Goal: Transaction & Acquisition: Purchase product/service

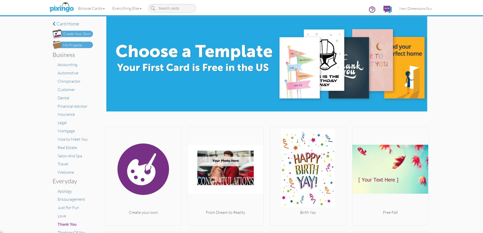
click at [75, 43] on div "My Projects" at bounding box center [72, 45] width 19 height 5
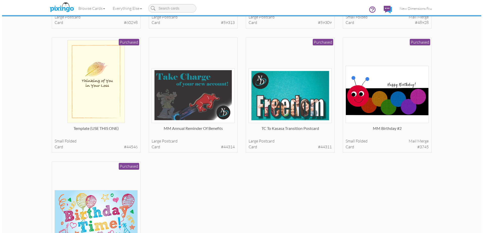
scroll to position [303, 0]
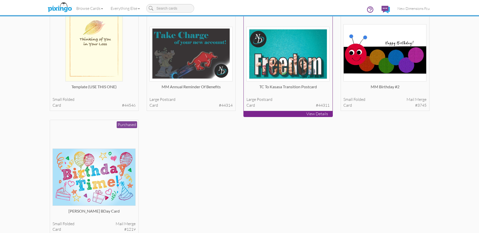
click at [294, 63] on img at bounding box center [287, 54] width 83 height 55
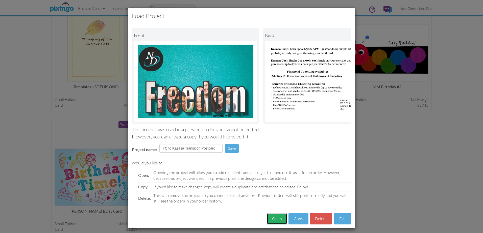
click at [275, 224] on button "Open" at bounding box center [276, 218] width 20 height 11
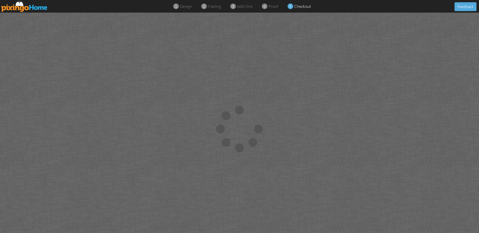
click at [14, 4] on img at bounding box center [24, 6] width 46 height 11
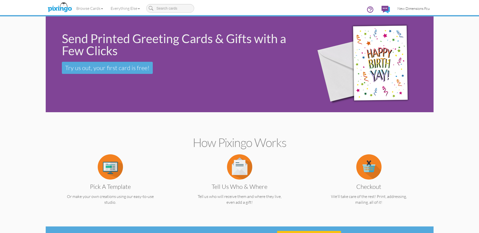
click at [410, 10] on span "New Dimensions Fcu" at bounding box center [413, 8] width 32 height 4
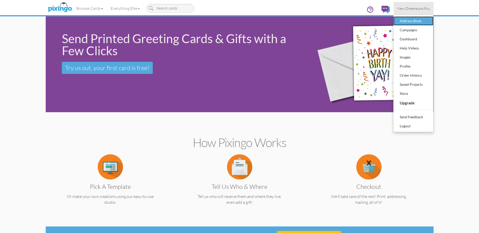
click at [411, 19] on div "Address Book" at bounding box center [413, 21] width 30 height 8
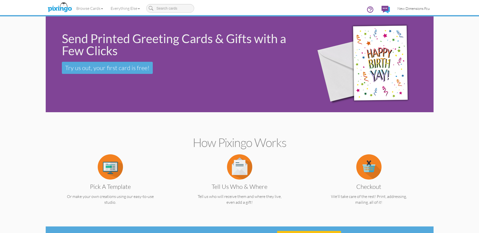
click at [415, 12] on link "New Dimensions Fcu" at bounding box center [413, 8] width 40 height 13
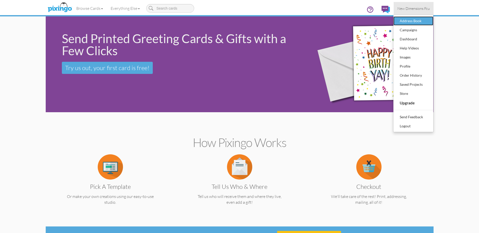
click at [416, 21] on div "Address Book" at bounding box center [413, 21] width 30 height 8
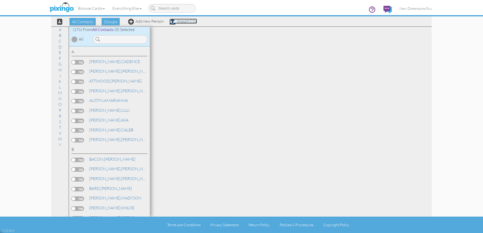
click at [192, 21] on link "Import CSV" at bounding box center [183, 21] width 28 height 5
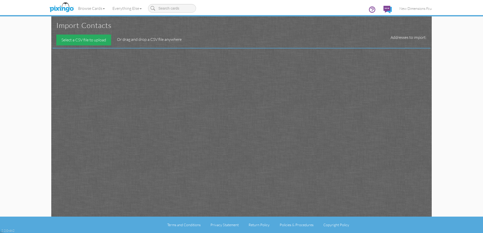
click at [61, 40] on div "Select a CSV file to upload" at bounding box center [83, 40] width 55 height 11
type input "C:\fakepath\TC to GM Account Transition_102025.csv"
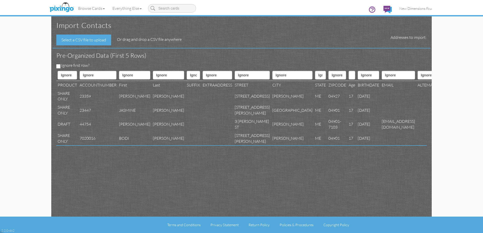
click at [50, 63] on div "Import contacts Select a CSV file to upload Or drag and drop a CSV file anywher…" at bounding box center [241, 108] width 388 height 217
click at [57, 65] on input "Ignore first row?" at bounding box center [58, 66] width 4 height 4
checkbox input "true"
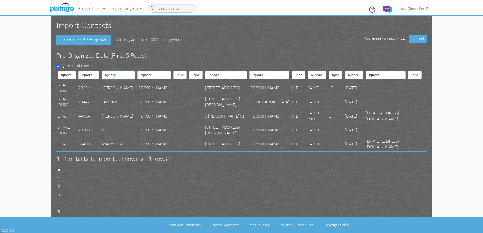
click at [114, 74] on select "Ignore ---------- First name Last name ---------- Address 1 Address 2 City Stat…" at bounding box center [118, 75] width 33 height 9
select select "object:54185"
click at [105, 71] on select "Ignore ---------- First name Last name ---------- Address 1 Address 2 City Stat…" at bounding box center [118, 75] width 33 height 9
click at [145, 76] on select "Ignore ---------- First name Last name ---------- Address 1 Address 2 City Stat…" at bounding box center [153, 75] width 33 height 9
select select "object:54186"
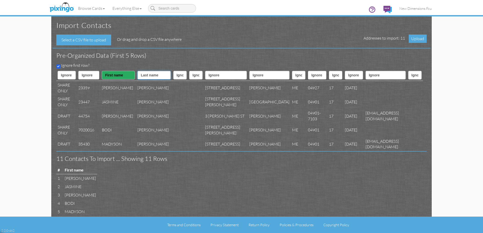
click at [137, 71] on select "Ignore ---------- First name Last name ---------- Address 1 Address 2 City Stat…" at bounding box center [153, 75] width 33 height 9
click at [205, 73] on select "Ignore ---------- First name Last name ---------- Address 1 Address 2 City Stat…" at bounding box center [226, 75] width 42 height 9
click at [190, 76] on select "Ignore ---------- First name Last name ---------- Address 1 Address 2 City Stat…" at bounding box center [195, 75] width 13 height 9
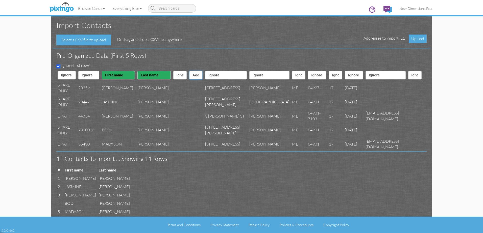
click at [189, 71] on select "Ignore ---------- First name Last name ---------- Address 1 Address 2 City Stat…" at bounding box center [195, 75] width 13 height 9
drag, startPoint x: 186, startPoint y: 75, endPoint x: 186, endPoint y: 78, distance: 3.0
click at [189, 75] on select "Ignore ---------- First name Last name ---------- Address 1 Address 2 City Stat…" at bounding box center [195, 75] width 13 height 9
select select "object:54189"
click at [189, 71] on select "Ignore ---------- First name Last name ---------- Address 1 Address 2 City Stat…" at bounding box center [195, 75] width 13 height 9
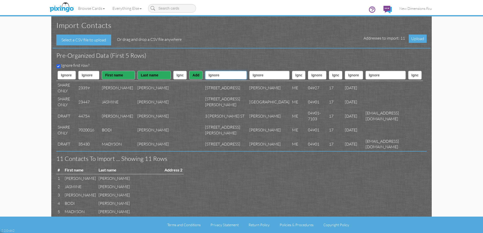
click at [209, 77] on select "Ignore ---------- First name Last name ---------- Address 1 Address 2 City Stat…" at bounding box center [226, 75] width 42 height 9
select select "object:54188"
click at [205, 71] on select "Ignore ---------- First name Last name ---------- Address 1 Address 2 City Stat…" at bounding box center [226, 75] width 42 height 9
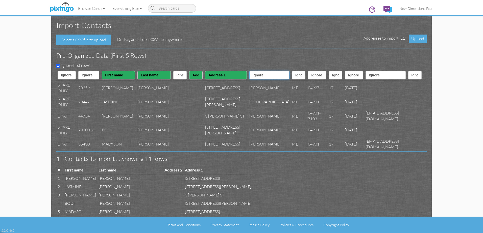
drag, startPoint x: 234, startPoint y: 77, endPoint x: 234, endPoint y: 80, distance: 3.6
click at [249, 76] on select "Ignore ---------- First name Last name ---------- Address 1 Address 2 City Stat…" at bounding box center [269, 75] width 40 height 9
select select "object:54190"
click at [249, 71] on select "Ignore ---------- First name Last name ---------- Address 1 Address 2 City Stat…" at bounding box center [269, 75] width 40 height 9
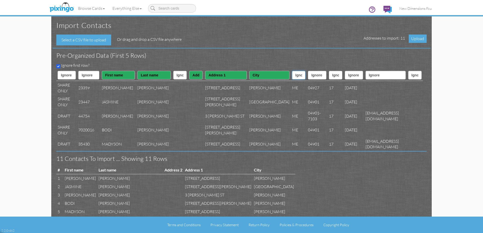
click at [292, 74] on select "Ignore ---------- First name Last name ---------- Address 1 Address 2 City Stat…" at bounding box center [298, 75] width 13 height 9
select select "object:54191"
click at [292, 71] on select "Ignore ---------- First name Last name ---------- Address 1 Address 2 City Stat…" at bounding box center [298, 75] width 13 height 9
click at [308, 71] on select "Ignore ---------- First name Last name ---------- Address 1 Address 2 City Stat…" at bounding box center [317, 75] width 18 height 9
select select "object:54192"
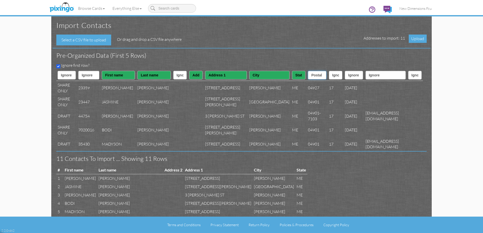
click at [308, 71] on select "Ignore ---------- First name Last name ---------- Address 1 Address 2 City Stat…" at bounding box center [317, 75] width 18 height 9
click at [189, 74] on select "Ignore ---------- First name Last name ---------- Address 1 Address 2 City Stat…" at bounding box center [195, 75] width 13 height 9
select select "object:54183"
click at [189, 71] on select "Ignore ---------- First name Last name ---------- Address 1 Address 2 City Stat…" at bounding box center [195, 75] width 13 height 9
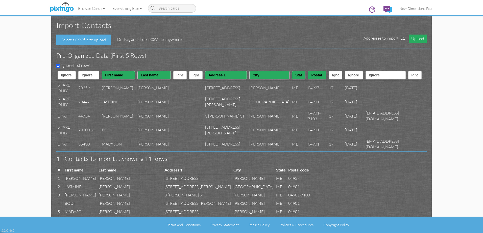
click at [420, 42] on span "Upload" at bounding box center [417, 39] width 18 height 8
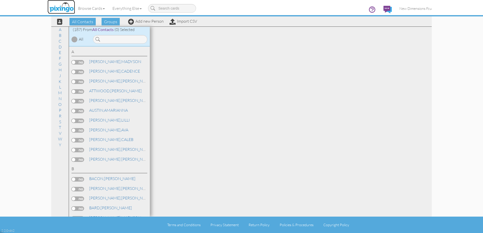
click at [67, 7] on img at bounding box center [61, 7] width 27 height 13
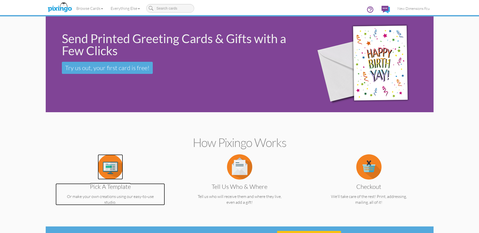
click at [107, 172] on img at bounding box center [110, 166] width 25 height 25
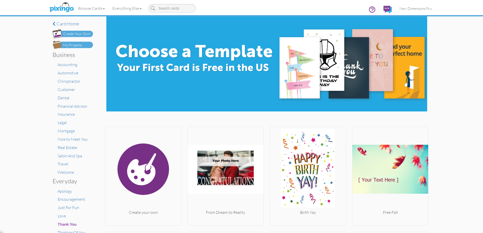
click at [77, 48] on img at bounding box center [72, 45] width 40 height 8
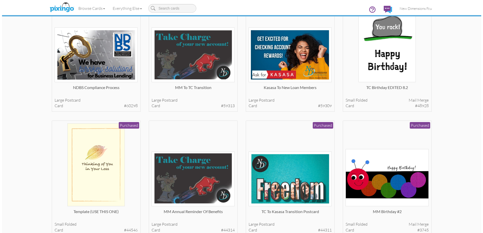
scroll to position [227, 0]
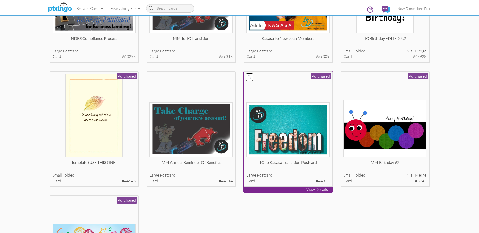
click at [285, 141] on img at bounding box center [287, 129] width 83 height 55
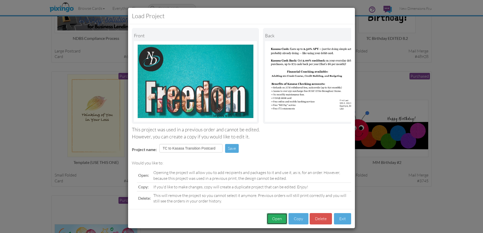
click at [274, 219] on button "Open" at bounding box center [276, 218] width 20 height 11
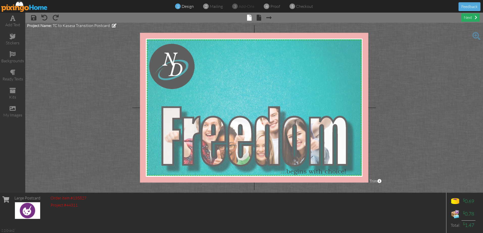
click at [466, 15] on div "next" at bounding box center [470, 17] width 18 height 8
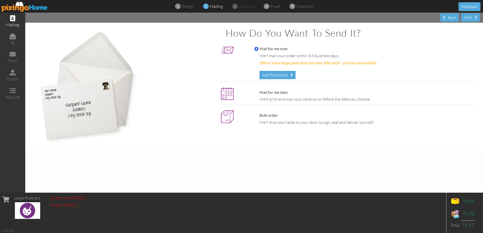
click at [275, 90] on label "Mail for me later" at bounding box center [271, 93] width 34 height 6
click at [258, 91] on input "Mail for me later" at bounding box center [256, 93] width 4 height 4
radio input "true"
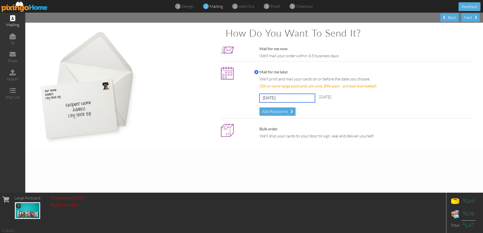
click at [274, 96] on input "[DATE]" at bounding box center [287, 98] width 56 height 9
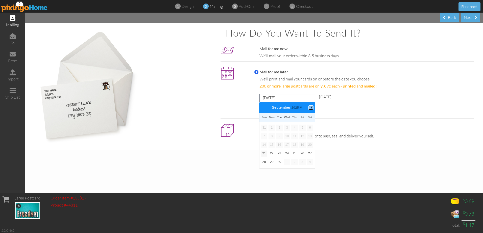
click at [312, 107] on b "⟩" at bounding box center [311, 108] width 4 height 4
click at [288, 142] on link "15" at bounding box center [286, 145] width 7 height 6
type input "[DATE]"
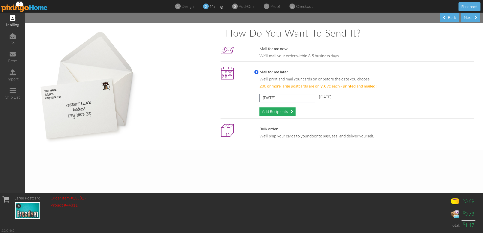
click at [278, 110] on div "Add Recipients" at bounding box center [277, 112] width 36 height 8
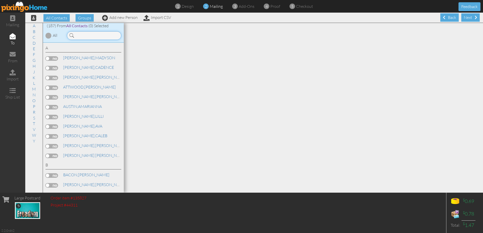
click at [91, 37] on input at bounding box center [94, 35] width 54 height 9
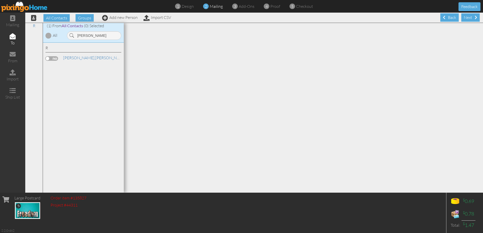
click at [51, 58] on label at bounding box center [51, 58] width 13 height 5
click at [0, 0] on input "checkbox" at bounding box center [0, 0] width 0 height 0
click at [93, 33] on input "[PERSON_NAME]" at bounding box center [94, 35] width 54 height 9
click at [53, 58] on label at bounding box center [51, 58] width 13 height 5
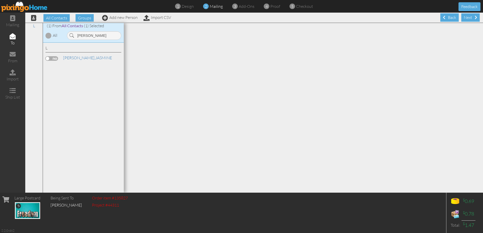
click at [0, 0] on input "checkbox" at bounding box center [0, 0] width 0 height 0
click at [96, 35] on input "[PERSON_NAME]" at bounding box center [94, 35] width 54 height 9
click at [56, 56] on label at bounding box center [51, 58] width 13 height 5
click at [0, 0] on input "checkbox" at bounding box center [0, 0] width 0 height 0
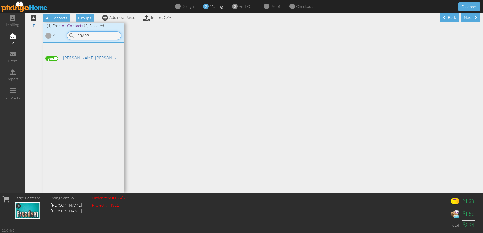
click at [91, 36] on input "FRAPP" at bounding box center [94, 35] width 54 height 9
click at [52, 56] on label at bounding box center [51, 58] width 13 height 5
click at [0, 0] on input "checkbox" at bounding box center [0, 0] width 0 height 0
click at [98, 36] on input "LAFL" at bounding box center [94, 35] width 54 height 9
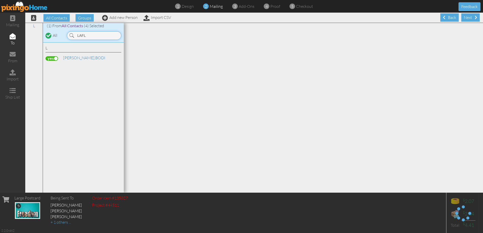
click at [98, 36] on input "LAFL" at bounding box center [94, 35] width 54 height 9
click at [56, 58] on label at bounding box center [51, 58] width 13 height 5
click at [0, 0] on input "checkbox" at bounding box center [0, 0] width 0 height 0
click at [99, 30] on div "[PERSON_NAME]" at bounding box center [93, 34] width 61 height 11
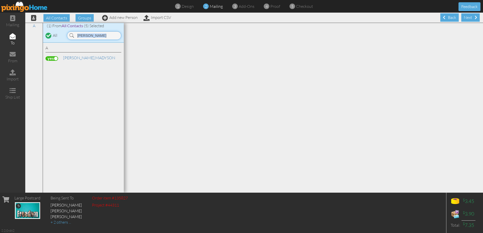
drag, startPoint x: 99, startPoint y: 30, endPoint x: 98, endPoint y: 35, distance: 5.4
click at [98, 35] on input "[PERSON_NAME]" at bounding box center [94, 35] width 54 height 9
click at [54, 61] on div "[PERSON_NAME] [PERSON_NAME]" at bounding box center [83, 58] width 76 height 7
click at [54, 58] on label at bounding box center [51, 58] width 13 height 5
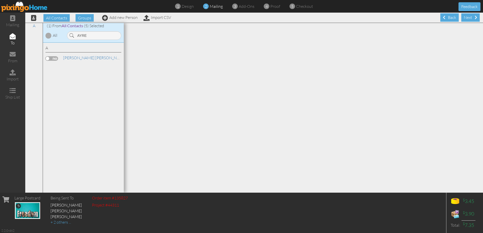
click at [0, 0] on input "checkbox" at bounding box center [0, 0] width 0 height 0
click at [99, 40] on div "(1) From All Contacts (5) Selected All [GEOGRAPHIC_DATA]" at bounding box center [83, 33] width 81 height 20
click at [99, 40] on div "(1) From All Contacts (6) Selected All [GEOGRAPHIC_DATA]" at bounding box center [83, 33] width 81 height 20
drag, startPoint x: 99, startPoint y: 40, endPoint x: 97, endPoint y: 35, distance: 5.3
click at [97, 35] on input "AYRE" at bounding box center [94, 35] width 54 height 9
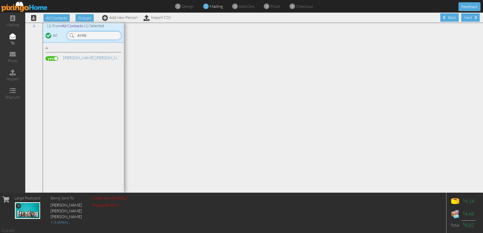
click at [97, 35] on input "AYRE" at bounding box center [94, 35] width 54 height 9
click at [54, 59] on label at bounding box center [51, 58] width 13 height 5
click at [0, 0] on input "checkbox" at bounding box center [0, 0] width 0 height 0
click at [86, 40] on div "(1) From All Contacts (6) Selected All TAYL" at bounding box center [83, 33] width 81 height 20
click at [89, 36] on input "TAYL" at bounding box center [94, 35] width 54 height 9
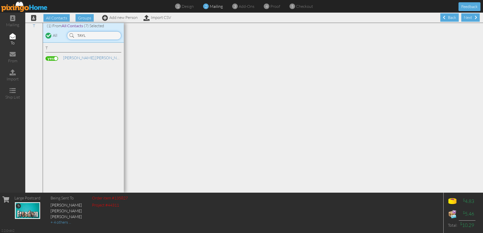
click at [89, 36] on input "TAYL" at bounding box center [94, 35] width 54 height 9
click at [56, 58] on label at bounding box center [51, 58] width 13 height 5
click at [0, 0] on input "checkbox" at bounding box center [0, 0] width 0 height 0
click at [91, 39] on input "KINSE" at bounding box center [94, 35] width 54 height 9
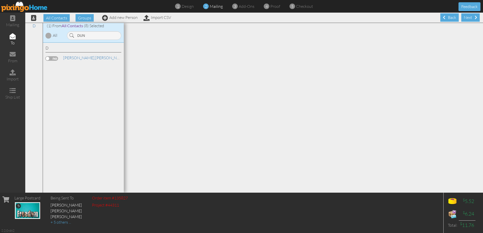
click at [54, 58] on label at bounding box center [51, 58] width 13 height 5
click at [0, 0] on input "checkbox" at bounding box center [0, 0] width 0 height 0
click at [89, 36] on input "DUN" at bounding box center [94, 35] width 54 height 9
click at [49, 58] on label at bounding box center [51, 58] width 13 height 5
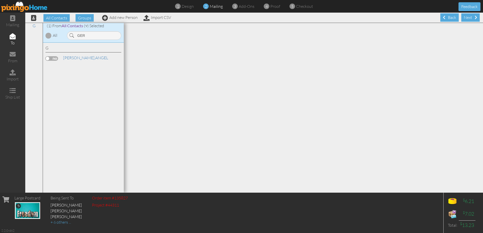
click at [0, 0] on input "checkbox" at bounding box center [0, 0] width 0 height 0
click at [94, 37] on input "GER" at bounding box center [94, 35] width 54 height 9
type input "JOR"
click at [54, 59] on label at bounding box center [51, 58] width 13 height 5
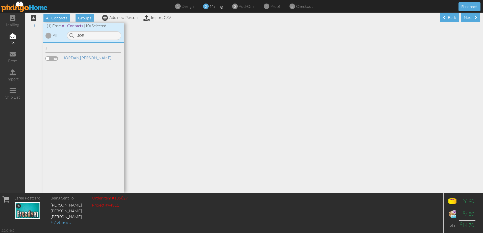
click at [0, 0] on input "checkbox" at bounding box center [0, 0] width 0 height 0
click at [469, 21] on div "Next" at bounding box center [470, 17] width 18 height 8
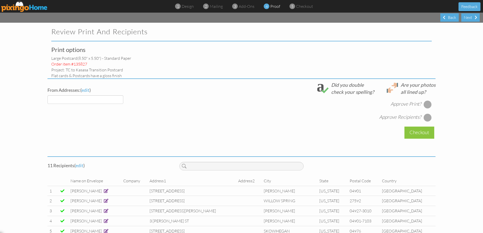
select select "object:60600"
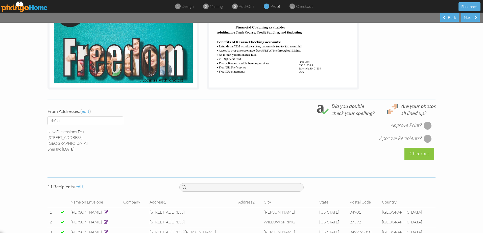
scroll to position [151, 0]
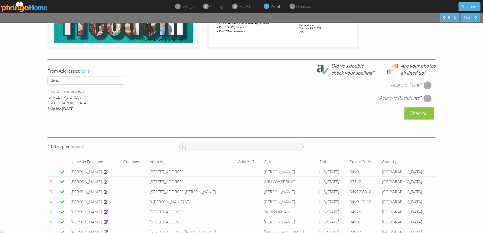
click at [426, 87] on div at bounding box center [427, 85] width 8 height 8
click at [426, 98] on div at bounding box center [427, 98] width 8 height 8
click at [421, 112] on div "Checkout" at bounding box center [419, 114] width 30 height 12
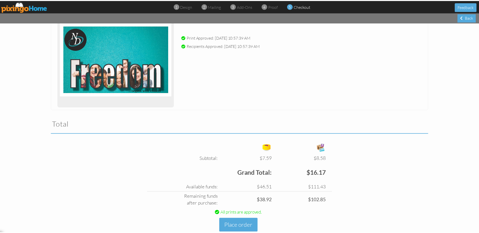
scroll to position [87, 0]
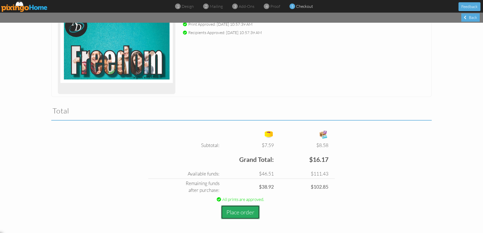
click at [241, 211] on button "Place order" at bounding box center [240, 212] width 39 height 14
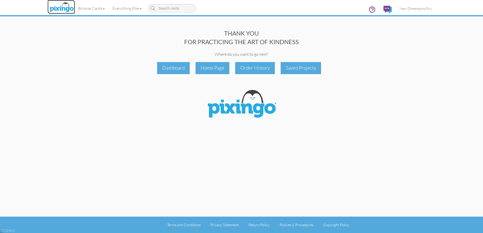
click at [59, 8] on img at bounding box center [61, 7] width 27 height 13
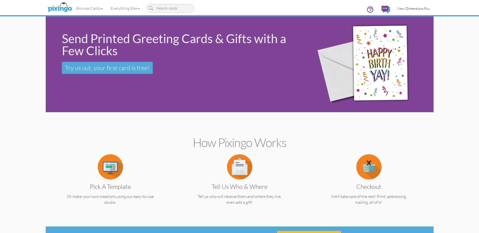
click at [402, 9] on span "New Dimensions Fcu" at bounding box center [413, 8] width 32 height 4
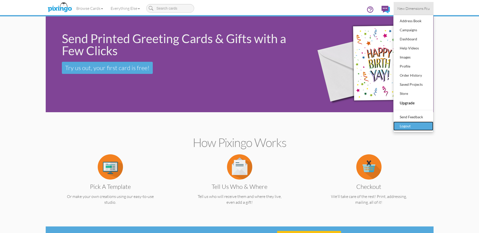
click at [410, 126] on div "Logout" at bounding box center [413, 126] width 30 height 8
